Goal: Task Accomplishment & Management: Manage account settings

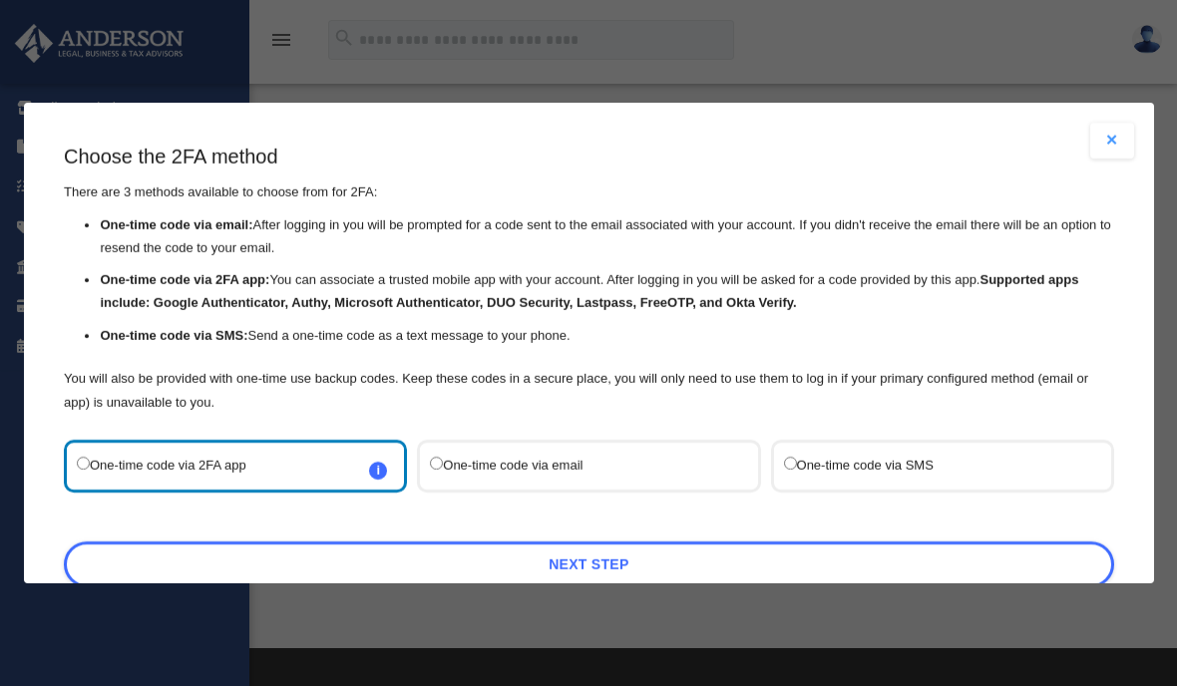
click at [672, 542] on link "Next Step" at bounding box center [589, 565] width 1050 height 46
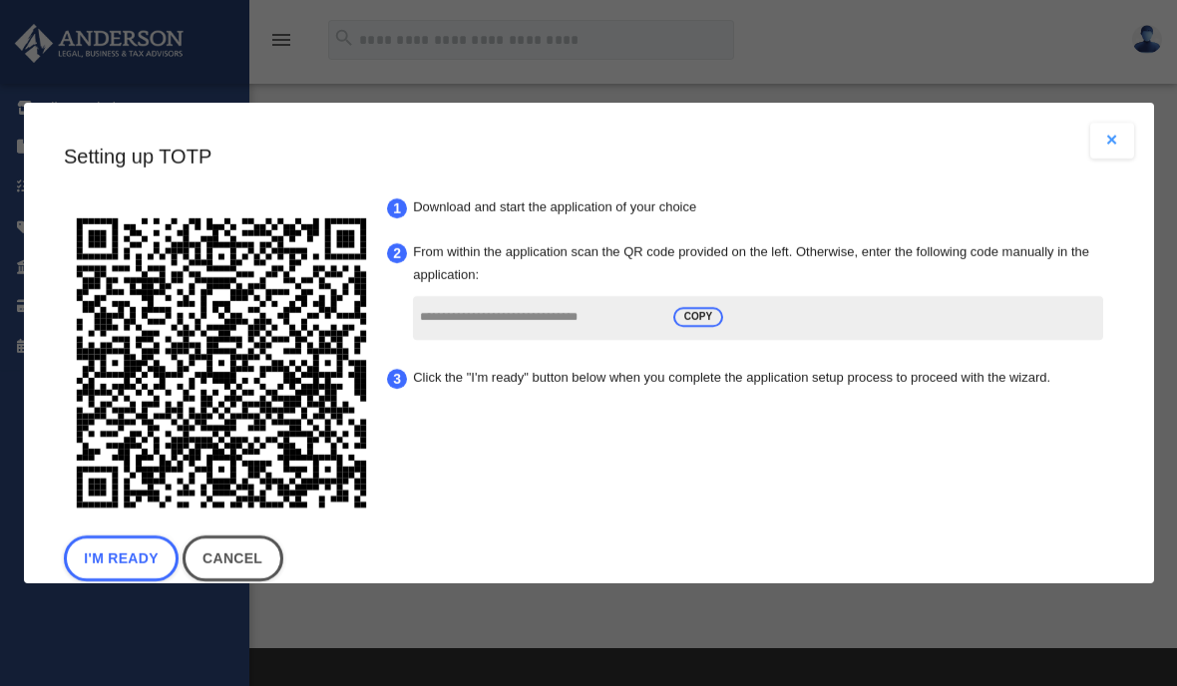
click at [113, 536] on button "I'm Ready" at bounding box center [121, 559] width 115 height 46
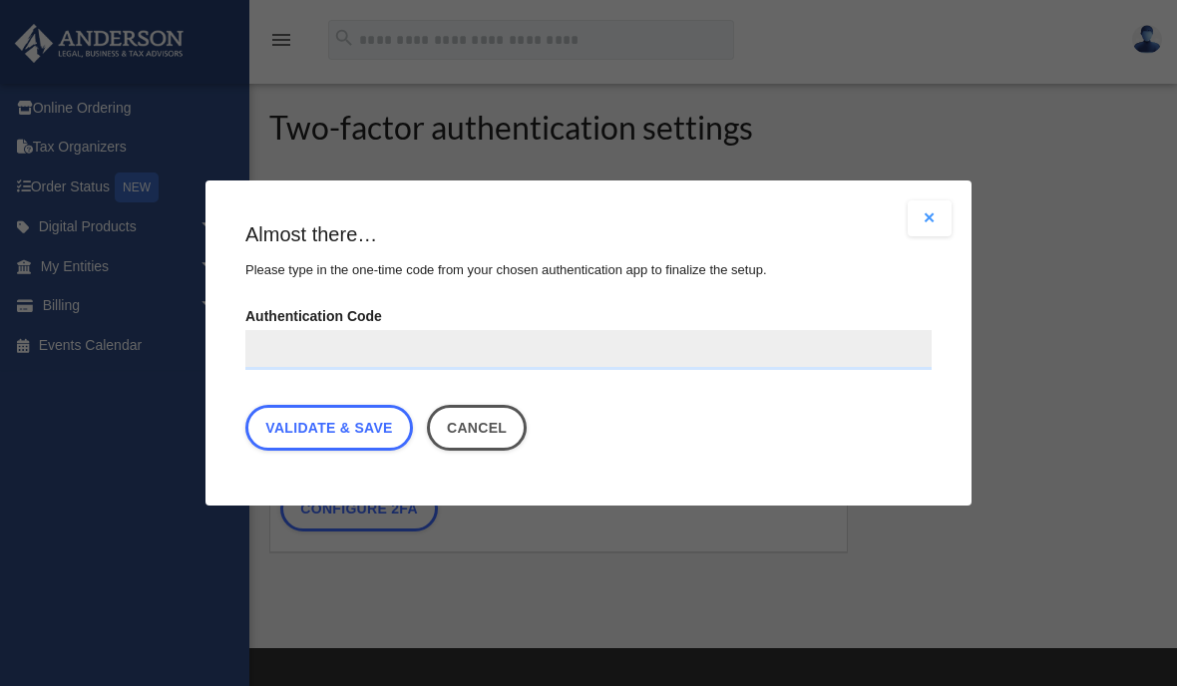
click at [697, 350] on input "Authentication Code" at bounding box center [588, 350] width 686 height 40
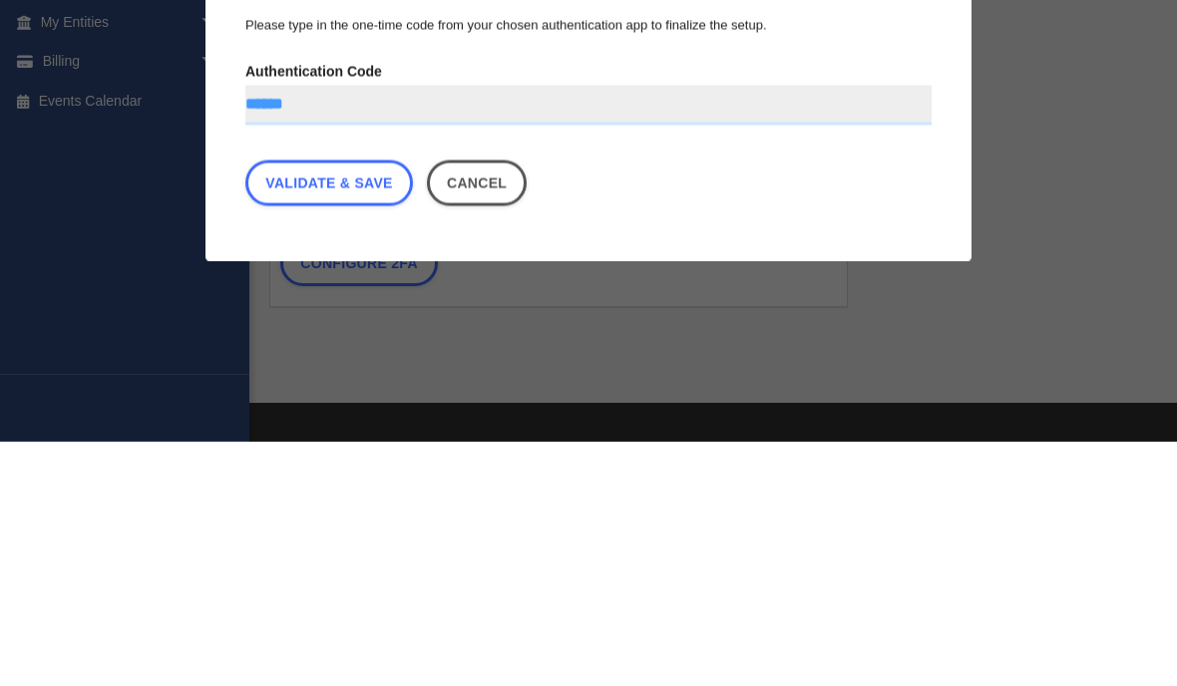
type input "******"
click at [351, 405] on link "Validate & Save" at bounding box center [329, 428] width 168 height 46
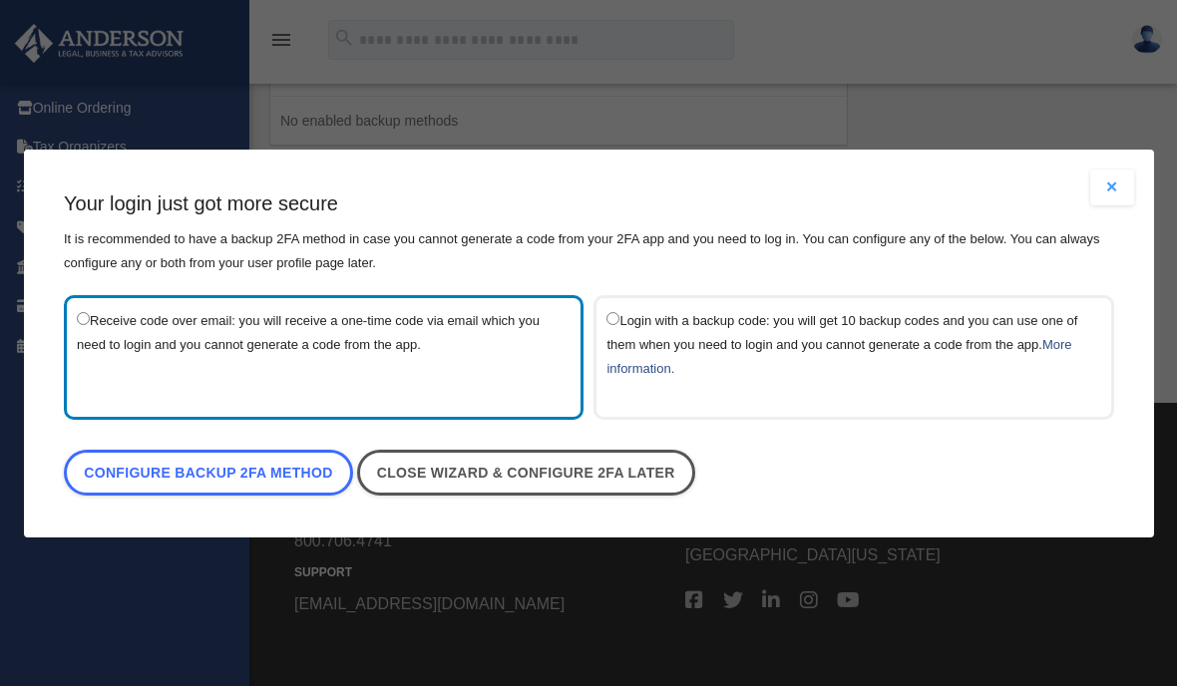
click at [147, 457] on link "Configure backup 2FA method" at bounding box center [208, 473] width 289 height 46
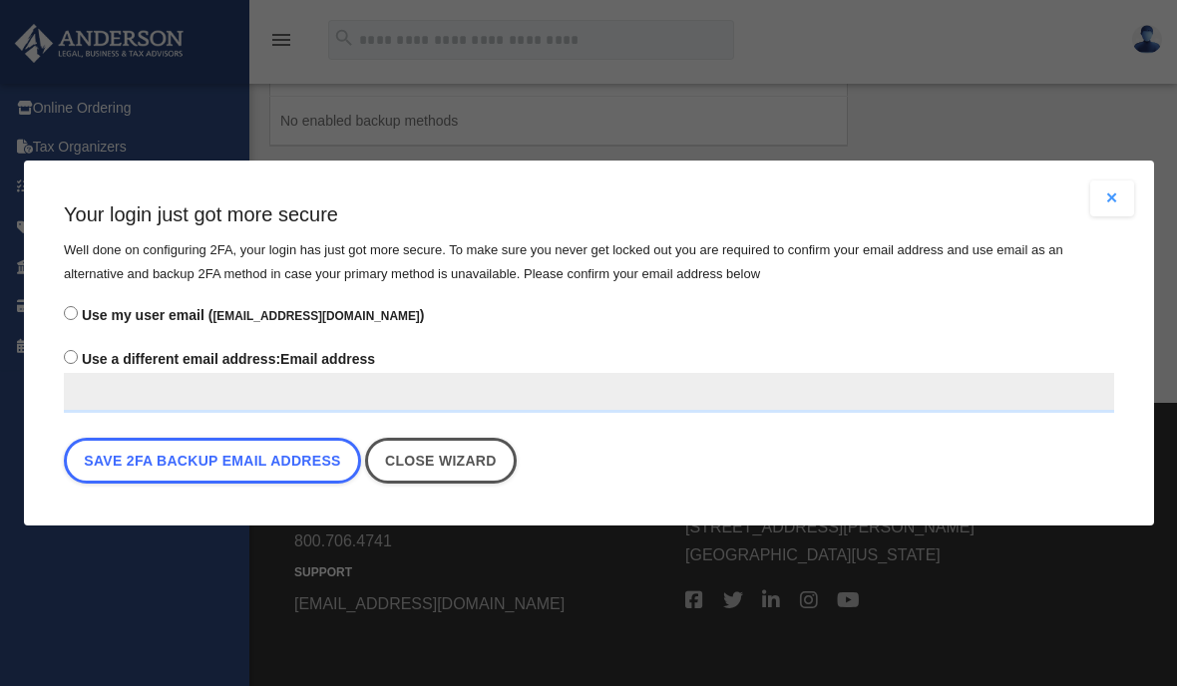
click at [135, 470] on button "Save 2FA backup email address" at bounding box center [212, 461] width 297 height 46
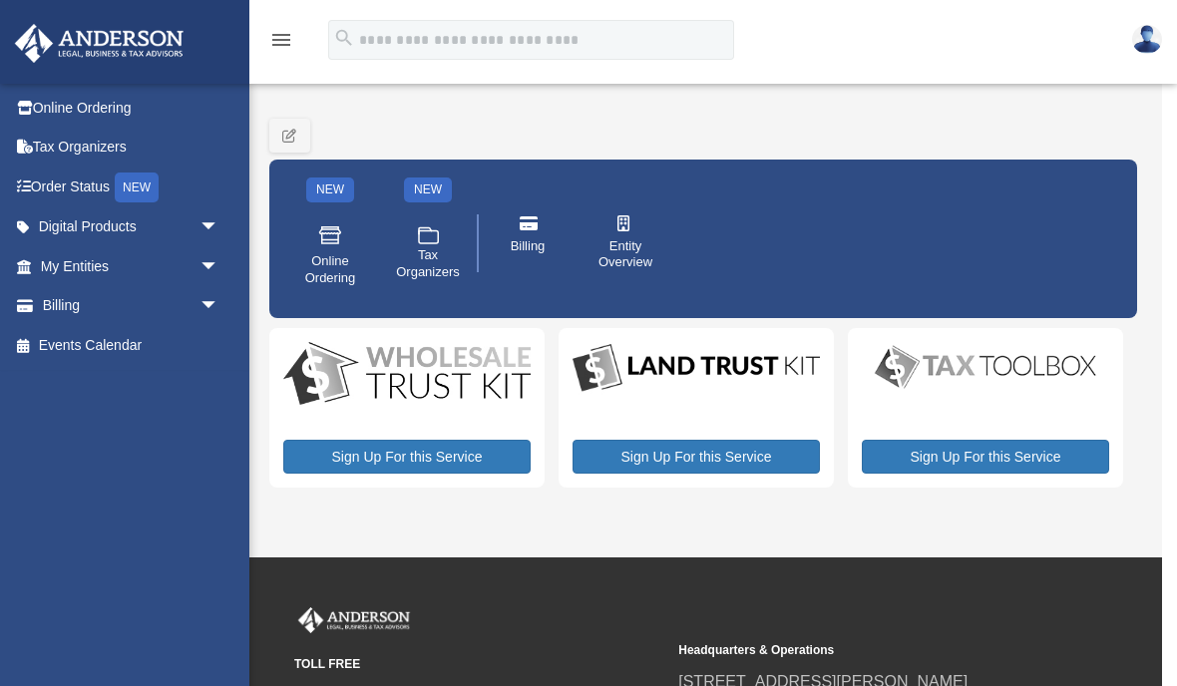
click at [220, 304] on span "arrow_drop_down" at bounding box center [220, 306] width 40 height 41
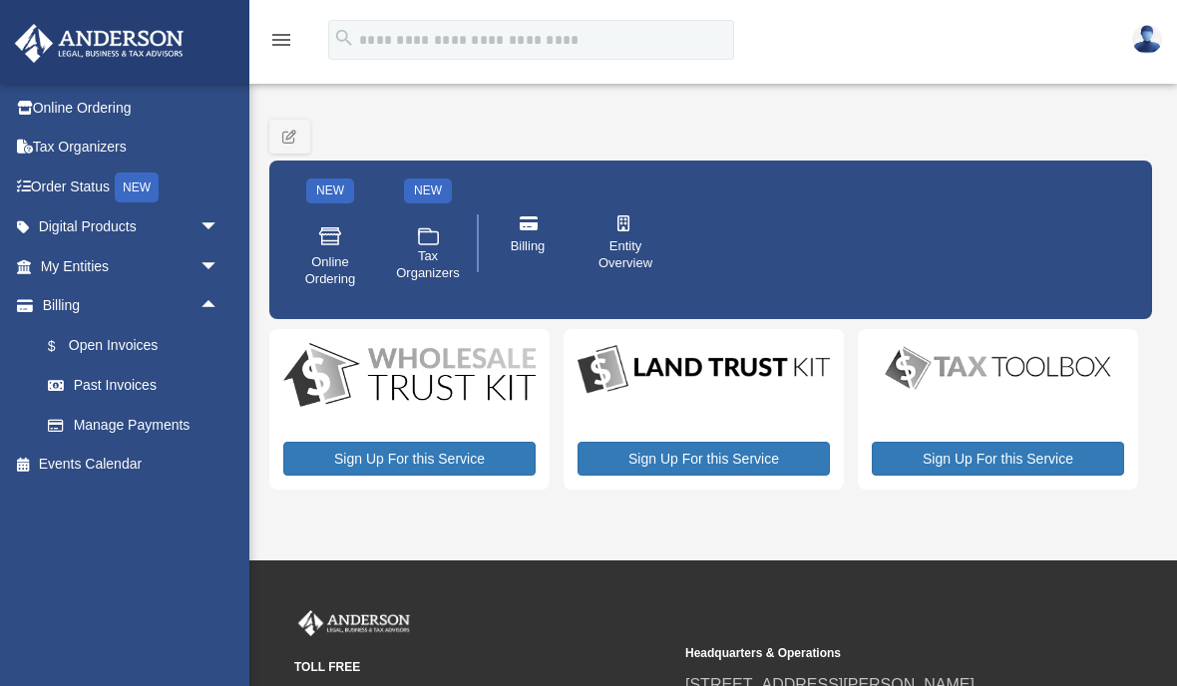
click at [172, 360] on link "$ Open Invoices" at bounding box center [138, 345] width 221 height 41
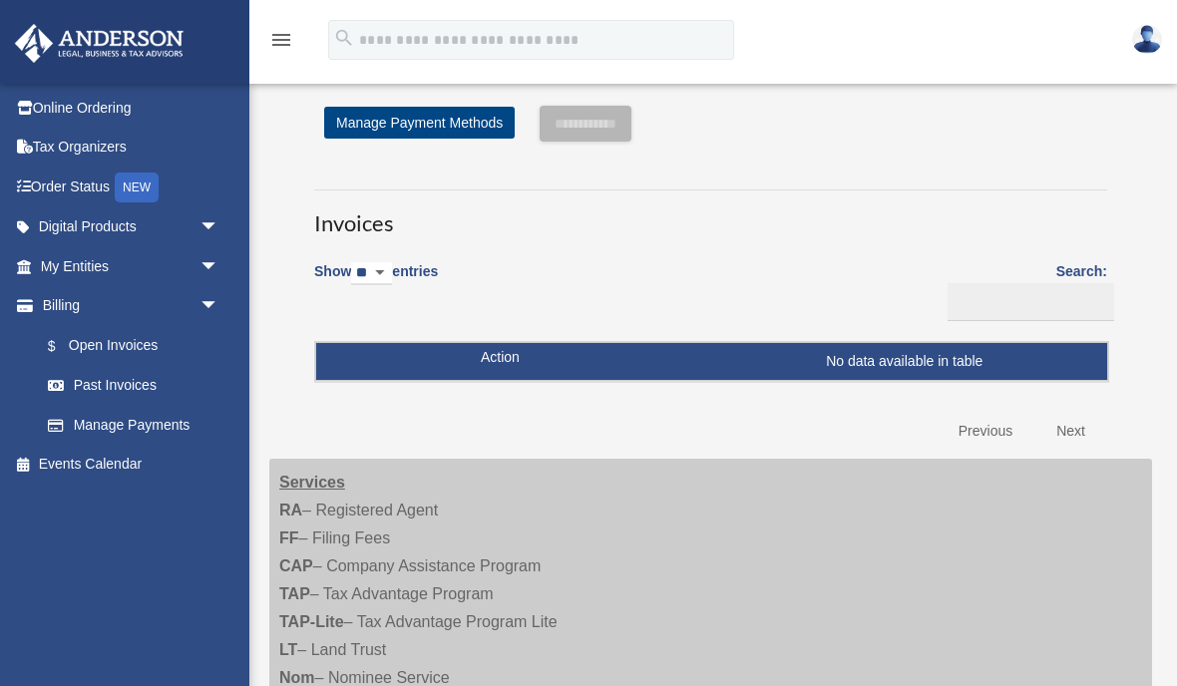
click at [1136, 50] on img at bounding box center [1147, 39] width 30 height 29
click at [1153, 38] on img at bounding box center [1147, 39] width 30 height 29
